Goal: Task Accomplishment & Management: Manage account settings

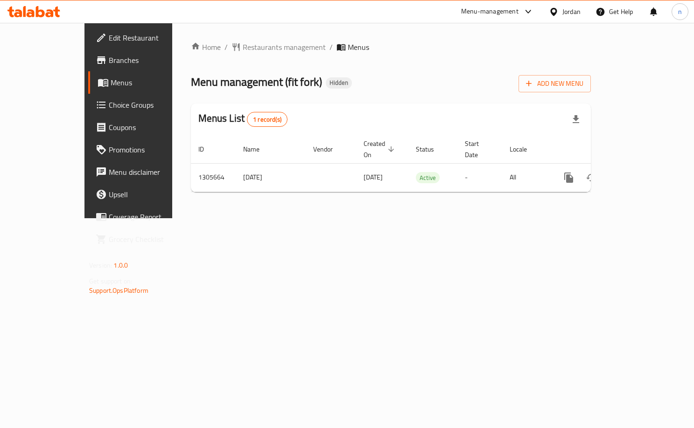
click at [109, 107] on span "Choice Groups" at bounding box center [151, 104] width 84 height 11
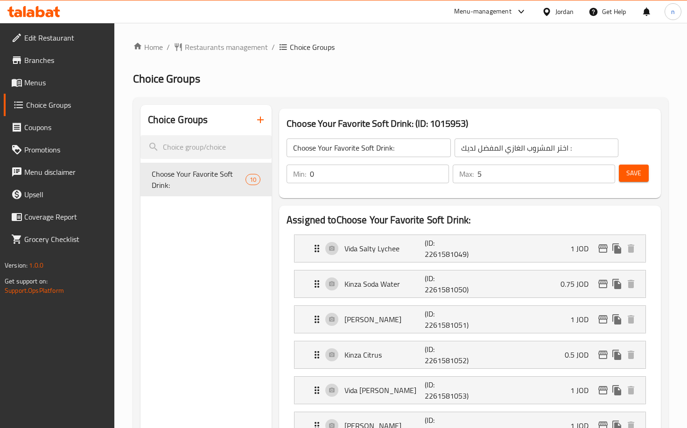
drag, startPoint x: 434, startPoint y: 102, endPoint x: 430, endPoint y: 105, distance: 5.7
click at [202, 49] on span "Restaurants management" at bounding box center [226, 47] width 83 height 11
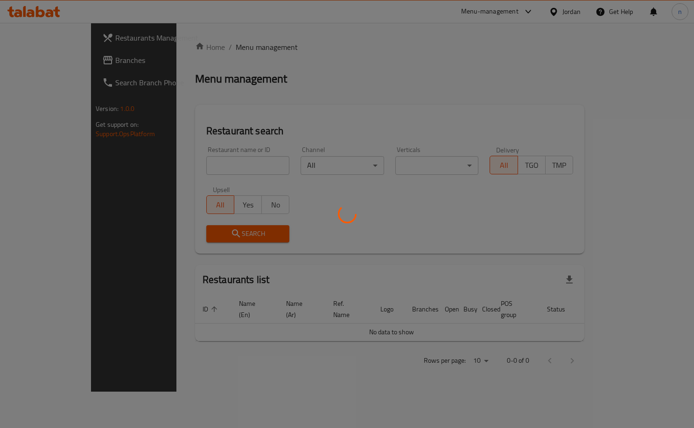
click at [81, 60] on div at bounding box center [347, 214] width 694 height 428
click at [21, 64] on div at bounding box center [347, 214] width 694 height 428
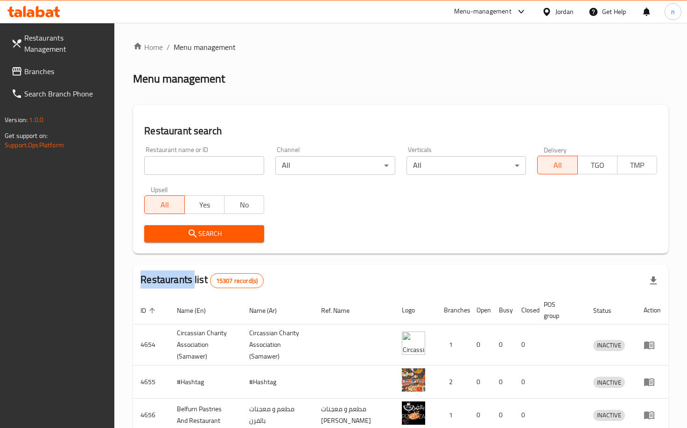
click at [21, 64] on div "Restaurants Management Branches Search Branch Phone Version: 1.0.0 Get support …" at bounding box center [343, 344] width 687 height 642
click at [21, 66] on icon at bounding box center [16, 71] width 11 height 11
